Goal: Information Seeking & Learning: Learn about a topic

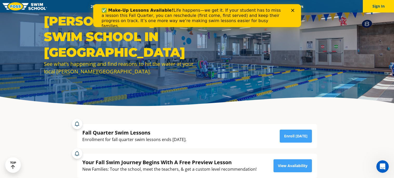
click at [293, 9] on icon "Close" at bounding box center [292, 10] width 3 height 3
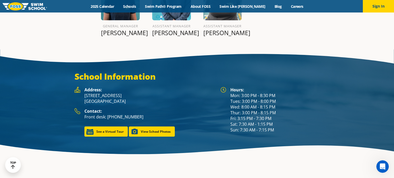
scroll to position [677, 0]
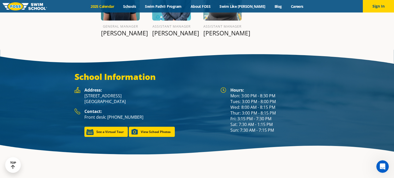
click at [119, 4] on link "2025 Calendar" at bounding box center [102, 6] width 33 height 5
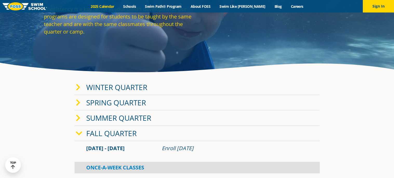
scroll to position [48, 0]
click at [126, 88] on link "Winter Quarter" at bounding box center [116, 87] width 61 height 10
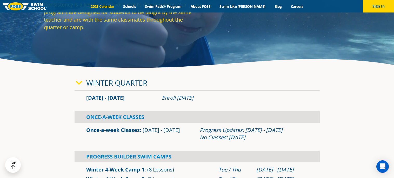
scroll to position [53, 0]
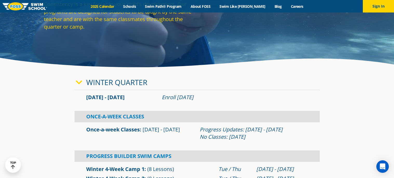
click at [100, 100] on span "[DATE] - [DATE]" at bounding box center [105, 97] width 38 height 7
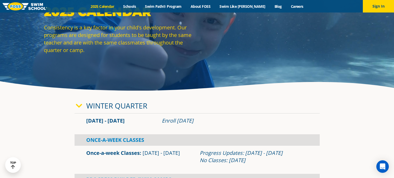
scroll to position [0, 0]
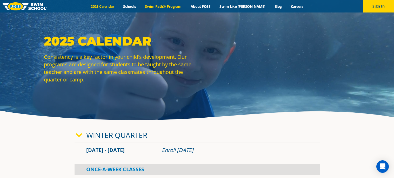
click at [167, 5] on link "Swim Path® Program" at bounding box center [164, 6] width 46 height 5
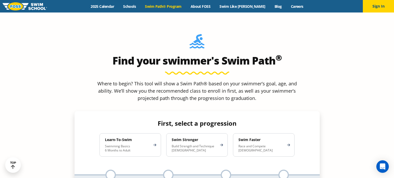
scroll to position [447, 0]
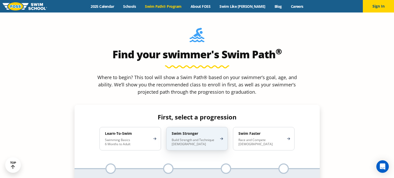
click at [194, 138] on p "Build Strength and Technique 5-13 Years Old" at bounding box center [195, 142] width 46 height 8
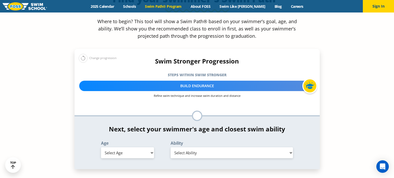
scroll to position [507, 0]
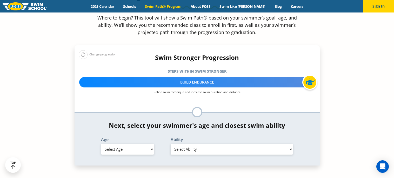
click at [138, 137] on div "Age Select Age 6 months - 1 year 1 year 2 years 3 years 4 years 5 years 6 years…" at bounding box center [128, 146] width 70 height 19
click at [141, 144] on select "Select Age 6 months - 1 year 1 year 2 years 3 years 4 years 5 years 6 years 7 y…" at bounding box center [127, 149] width 53 height 11
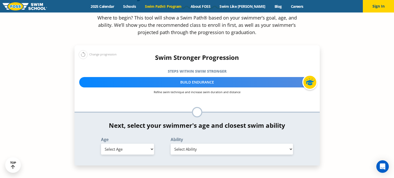
select select "5-years"
click at [101, 144] on select "Select Age 6 months - 1 year 1 year 2 years 3 years 4 years 5 years 6 years 7 y…" at bounding box center [127, 149] width 53 height 11
click at [187, 144] on select "Select Ability First in-water experience When in the water, reliant on a life j…" at bounding box center [232, 149] width 123 height 11
click at [171, 144] on select "Select Ability First in-water experience When in the water, reliant on a life j…" at bounding box center [232, 149] width 123 height 11
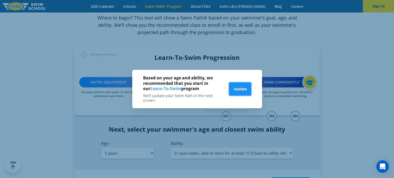
click at [242, 86] on button "Update" at bounding box center [240, 88] width 22 height 13
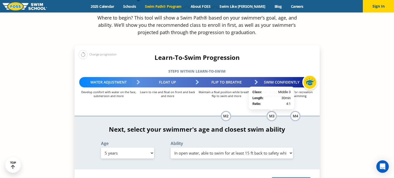
click at [272, 111] on div "M3" at bounding box center [272, 116] width 10 height 10
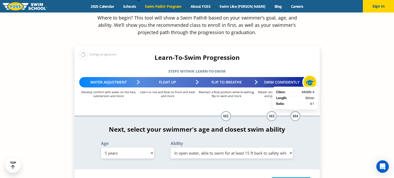
click at [296, 111] on div "M4" at bounding box center [295, 116] width 10 height 10
click at [273, 147] on select "Select Ability First in-water experience When in the water, reliant on a life j…" at bounding box center [232, 152] width 123 height 11
click at [171, 147] on select "Select Ability First in-water experience When in the water, reliant on a life j…" at bounding box center [232, 152] width 123 height 11
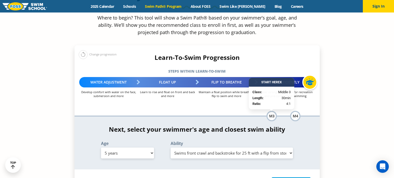
click at [273, 147] on select "Select Ability First in-water experience When in the water, reliant on a life j…" at bounding box center [232, 152] width 123 height 11
select select "5-years-in-open-water-able-to-swim-for-at-least-15-ft-back-to-safety-while-flip…"
click at [171, 147] on select "Select Ability First in-water experience When in the water, reliant on a life j…" at bounding box center [232, 152] width 123 height 11
